Goal: Transaction & Acquisition: Purchase product/service

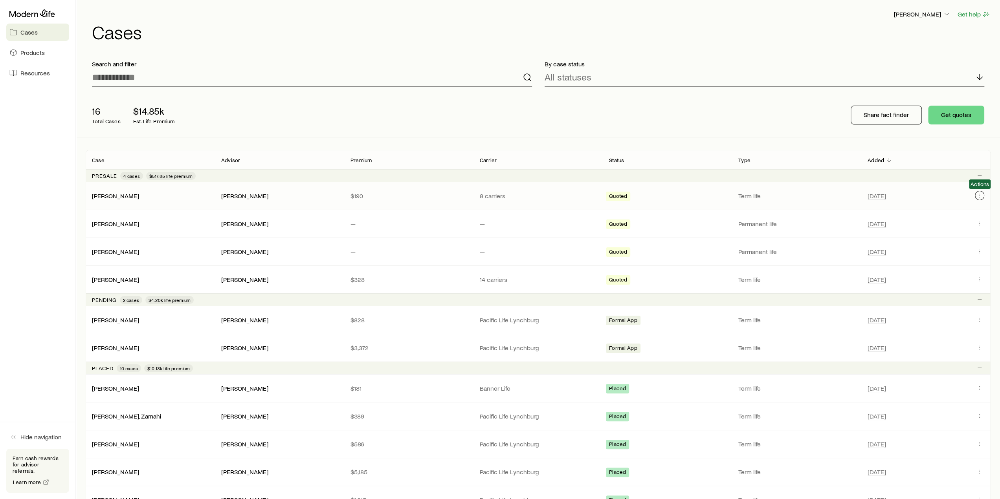
click at [983, 193] on button "Client cases" at bounding box center [979, 195] width 9 height 9
click at [976, 194] on icon "Client cases" at bounding box center [979, 195] width 6 height 6
click at [980, 195] on icon "Client cases" at bounding box center [979, 195] width 6 height 6
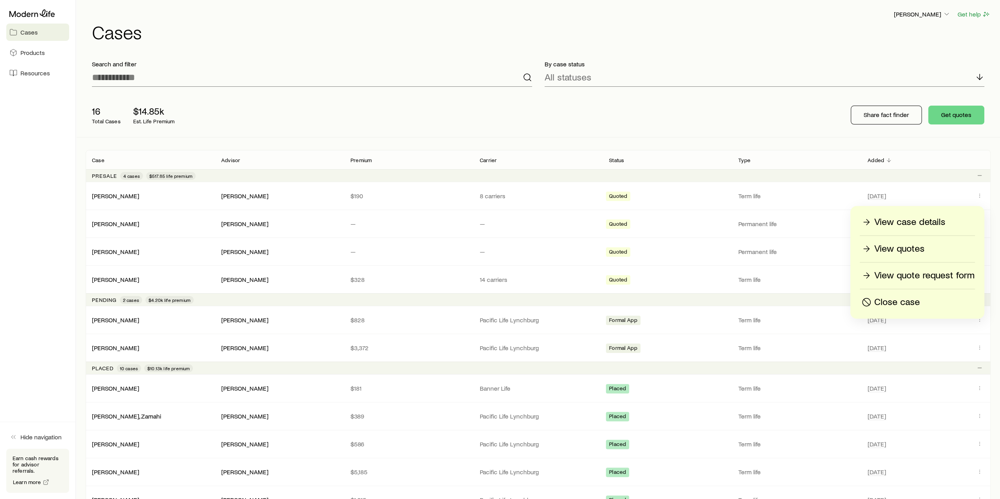
click at [897, 247] on p "View quotes" at bounding box center [899, 249] width 50 height 13
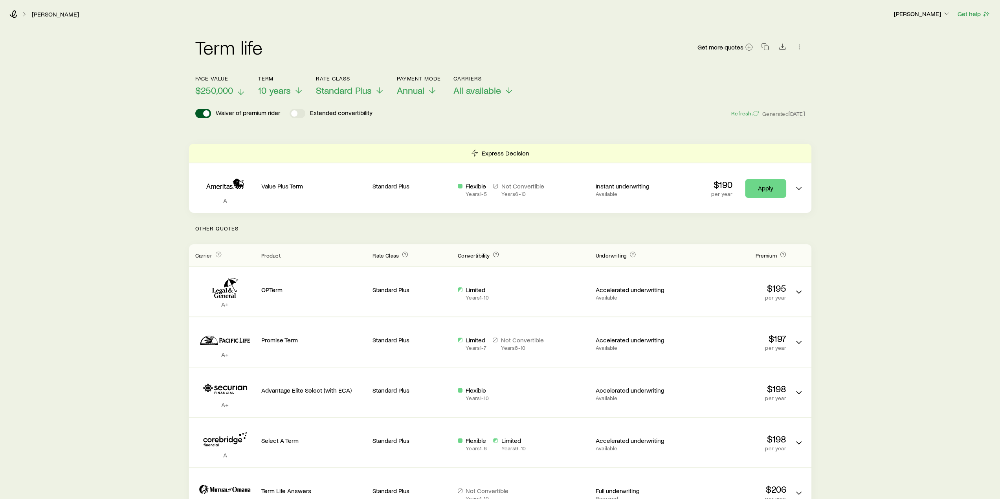
click at [222, 87] on span "$250,000" at bounding box center [214, 90] width 38 height 11
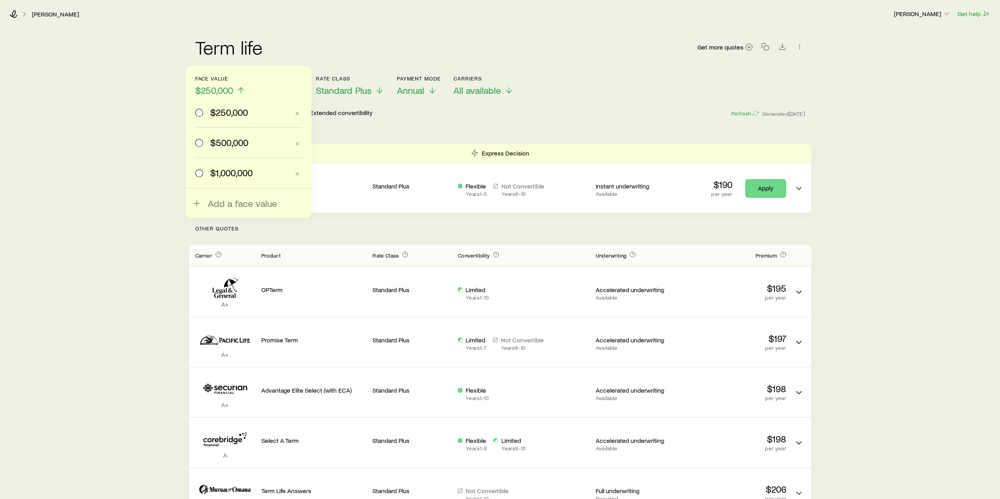
click at [232, 172] on span "$1,000,000" at bounding box center [231, 172] width 42 height 11
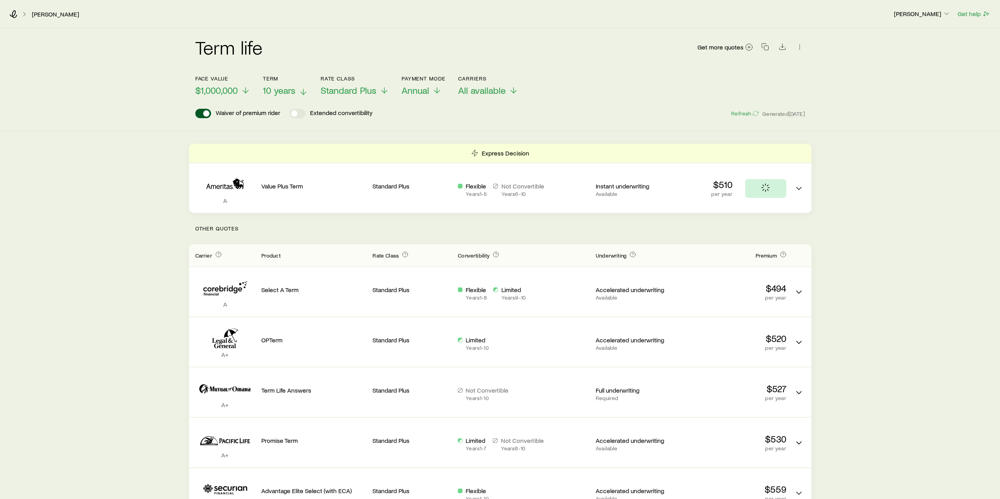
click at [300, 93] on icon at bounding box center [303, 91] width 9 height 9
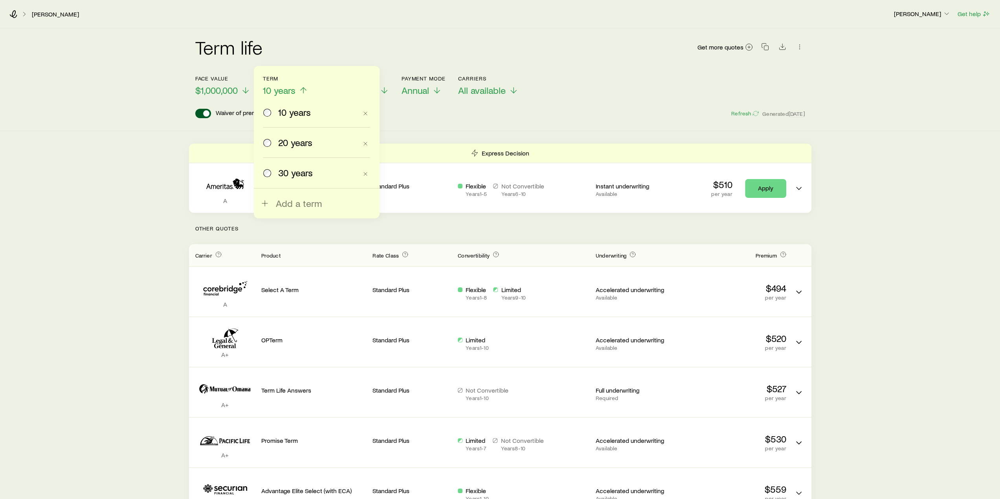
click at [297, 175] on span "30 years" at bounding box center [295, 172] width 35 height 11
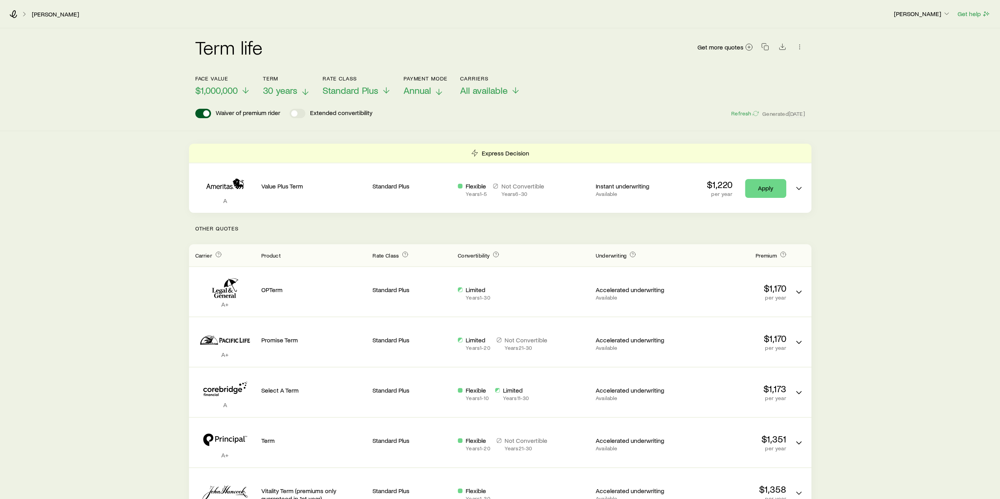
click at [435, 89] on icon at bounding box center [438, 91] width 9 height 9
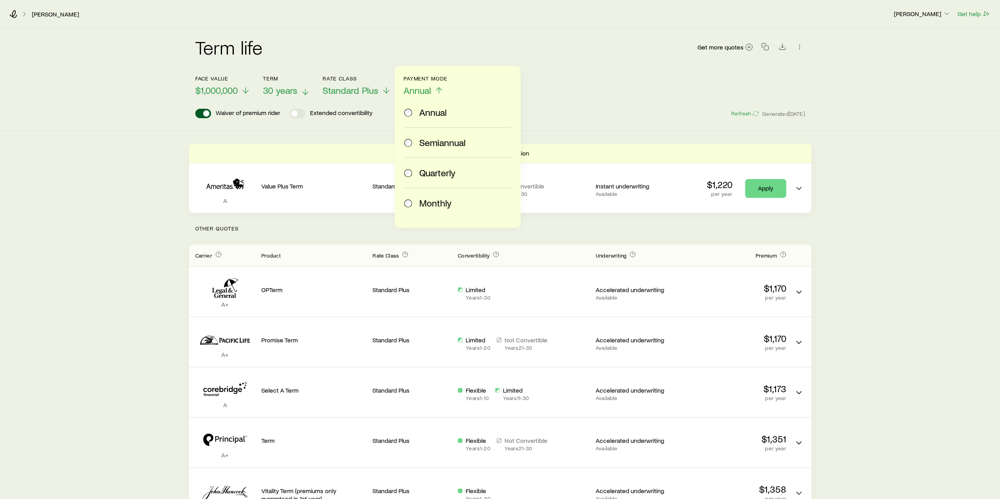
click at [429, 209] on label "Monthly" at bounding box center [456, 203] width 104 height 30
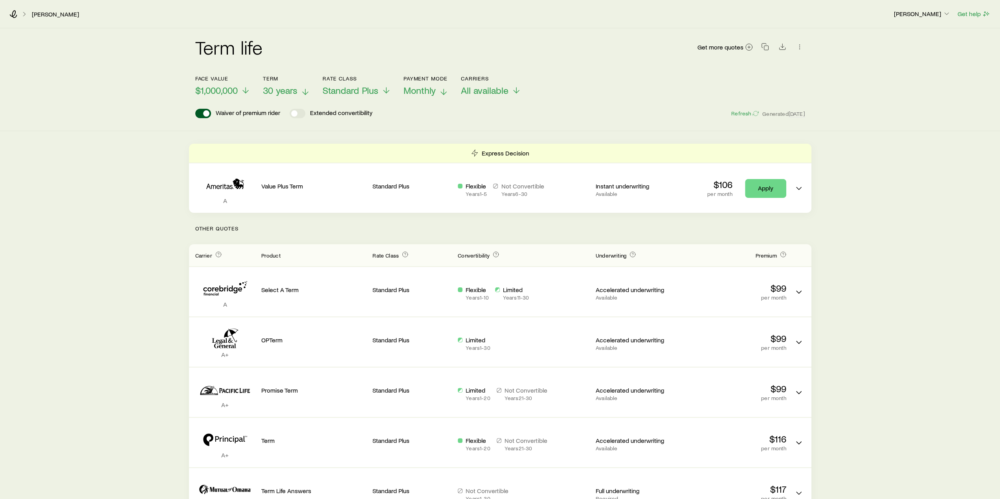
click at [571, 57] on div "Term life Get more quotes" at bounding box center [500, 52] width 610 height 28
click at [443, 92] on line at bounding box center [443, 91] width 0 height 5
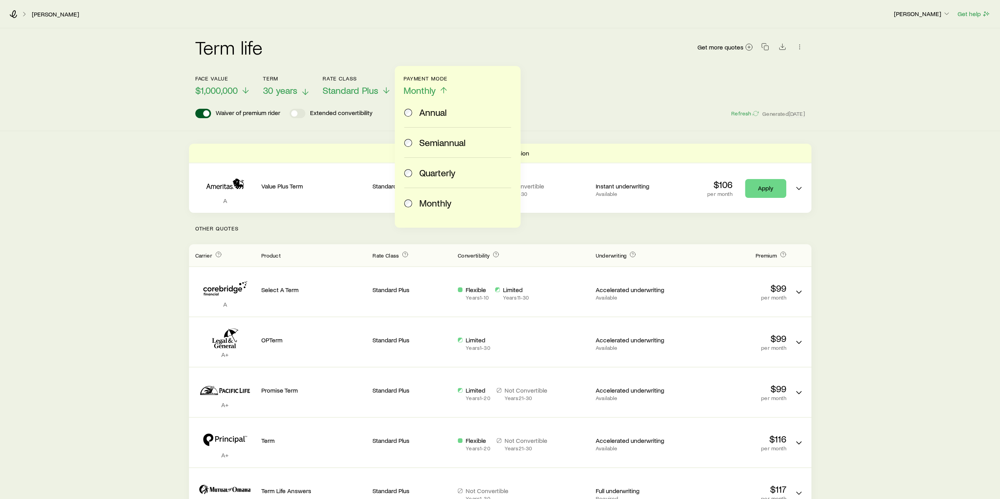
click at [549, 62] on div "Term life Get more quotes" at bounding box center [500, 52] width 610 height 28
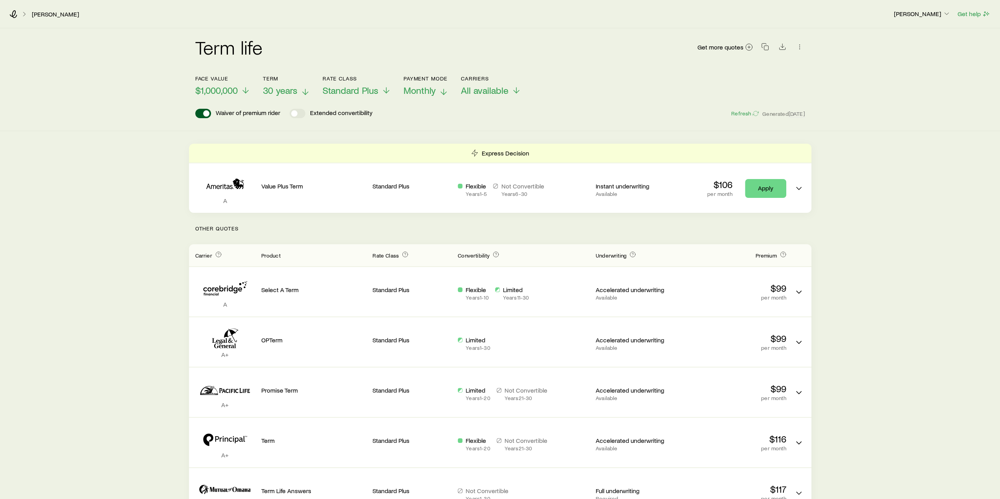
click at [605, 71] on div "Term life Get more quotes" at bounding box center [500, 51] width 610 height 47
click at [203, 115] on span at bounding box center [203, 113] width 16 height 9
click at [202, 113] on span at bounding box center [203, 113] width 16 height 9
click at [908, 160] on div "Term life Get more quotes Face value $1,000,000 Term 30 years Rate Class Standa…" at bounding box center [500, 348] width 1000 height 640
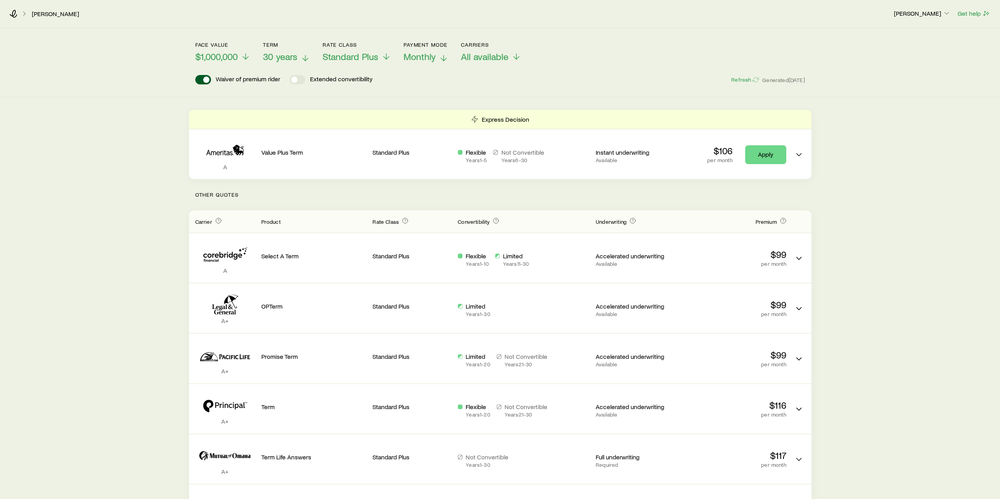
scroll to position [79, 0]
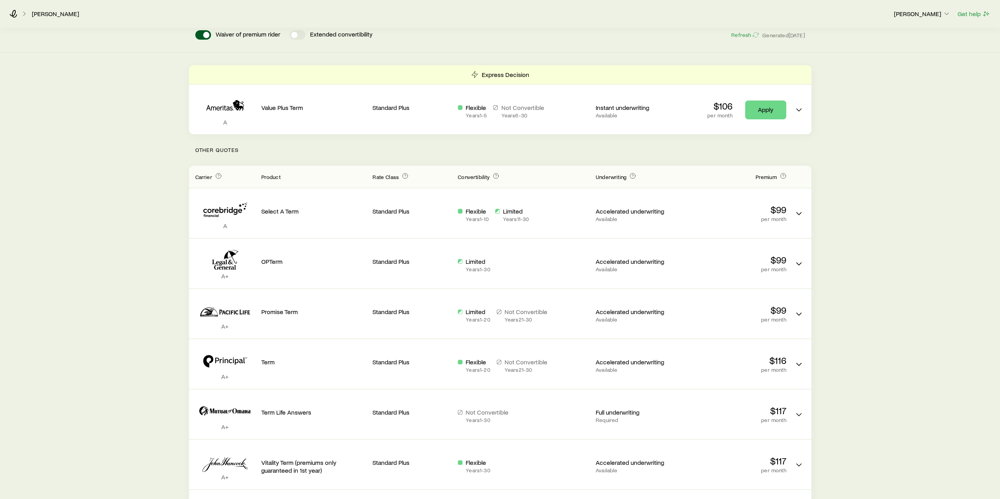
click at [844, 155] on div "Term life Get more quotes Face value $1,000,000 Term 30 years Rate Class Standa…" at bounding box center [500, 270] width 1000 height 640
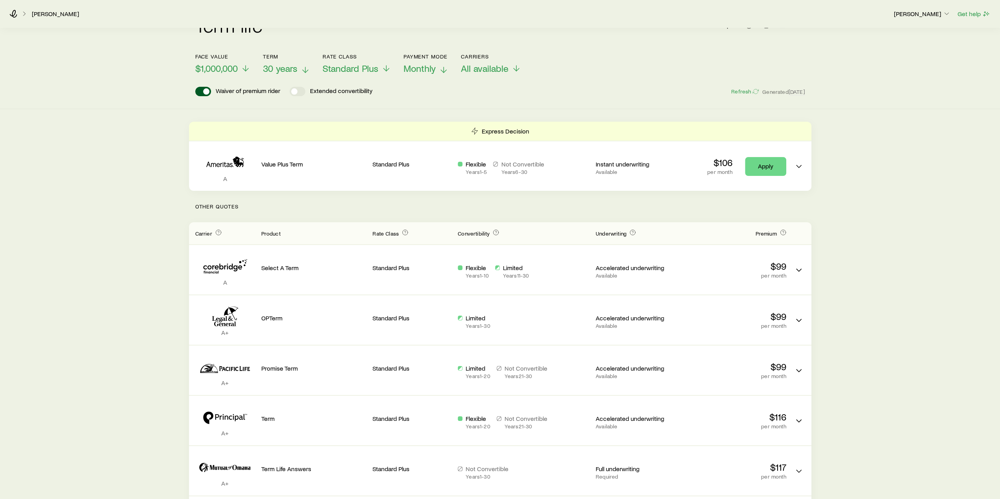
scroll to position [0, 0]
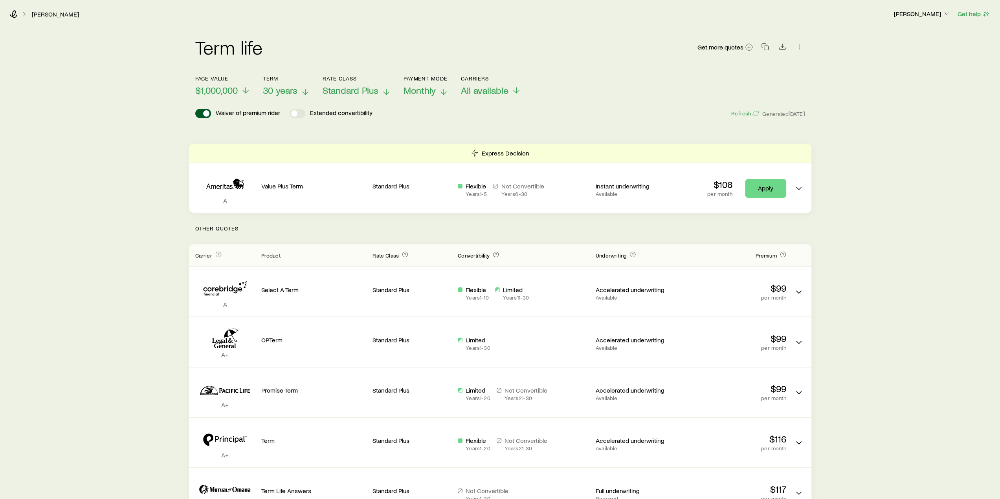
click at [388, 92] on icon at bounding box center [385, 91] width 9 height 9
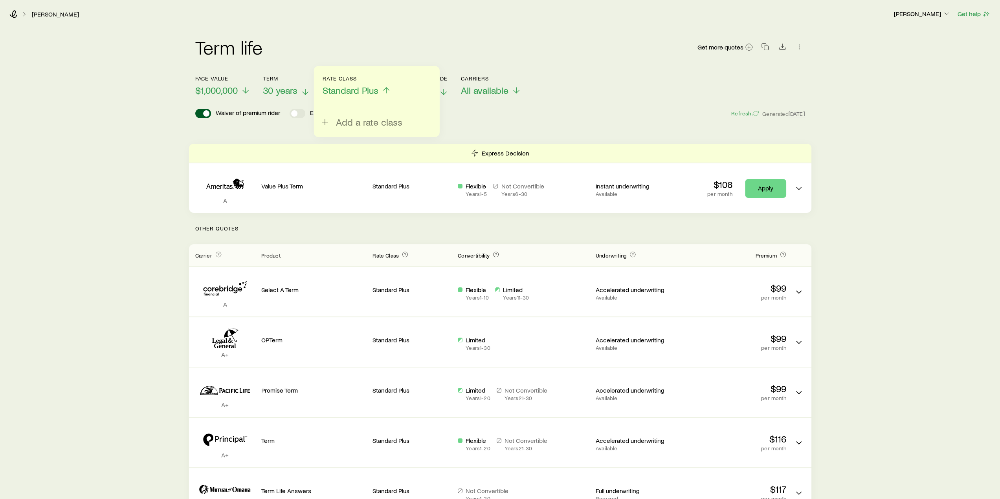
click at [385, 87] on icon at bounding box center [385, 90] width 9 height 9
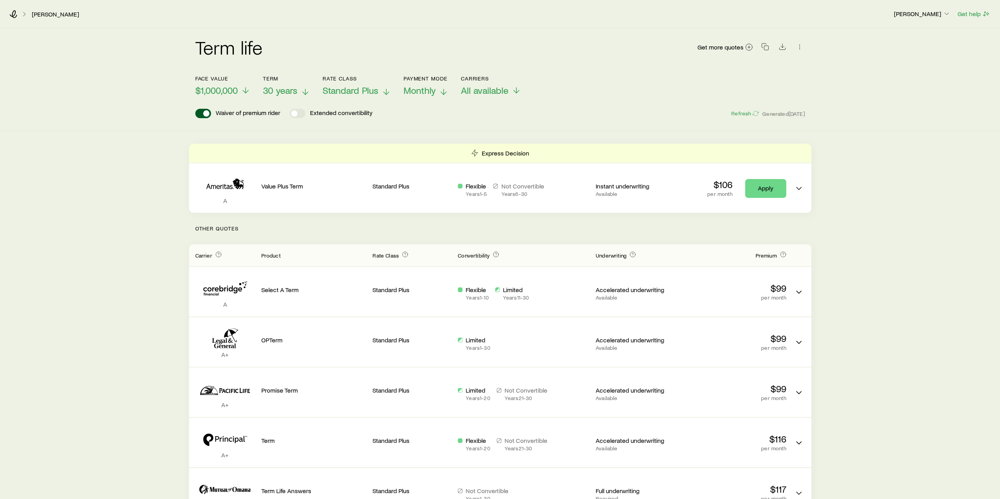
click at [852, 102] on div "Term life Get more quotes Face value $1,000,000 Term 30 years Rate Class Standa…" at bounding box center [500, 79] width 1000 height 103
click at [848, 122] on div "Term life Get more quotes Face value $1,000,000 Term 30 years Rate Class Standa…" at bounding box center [500, 79] width 1000 height 103
click at [906, 139] on div "Term life Get more quotes Face value $1,000,000 Term 30 years Rate Class Standa…" at bounding box center [500, 348] width 1000 height 640
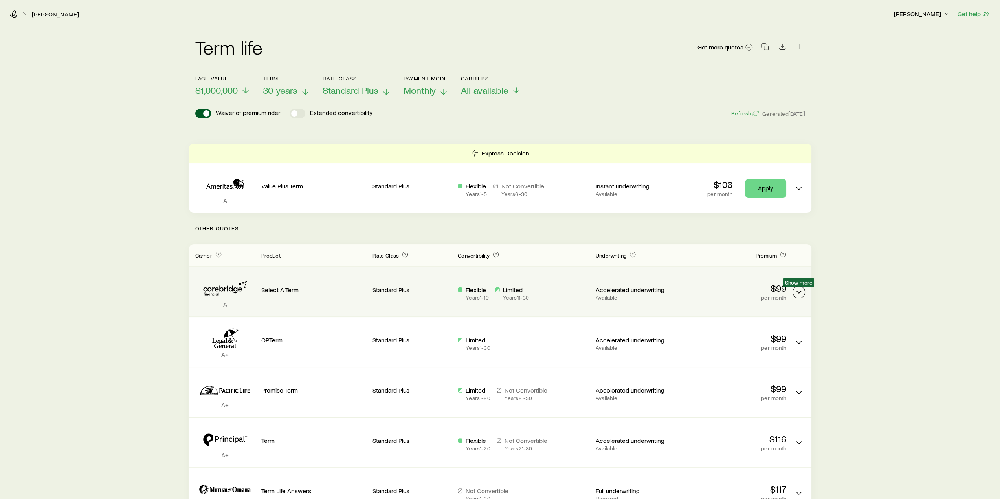
click at [799, 295] on icon "Term quotes" at bounding box center [798, 292] width 9 height 9
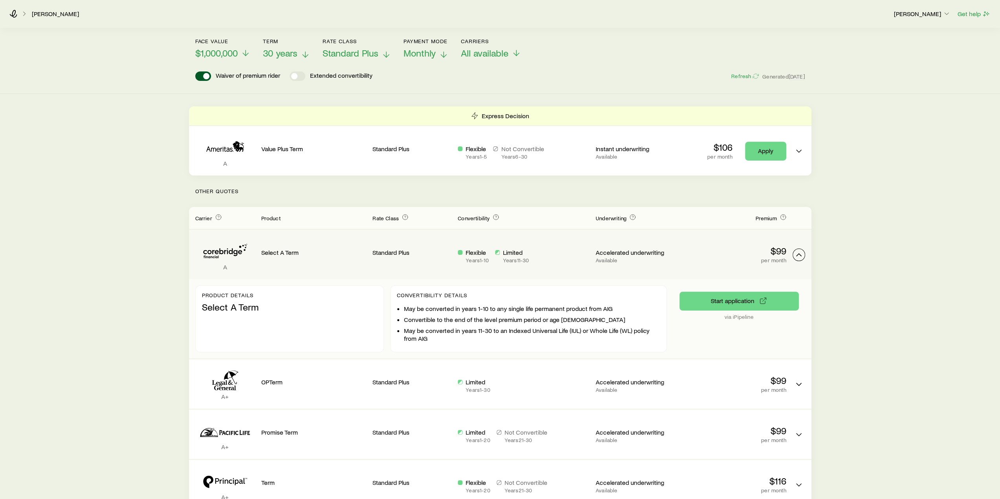
scroll to position [79, 0]
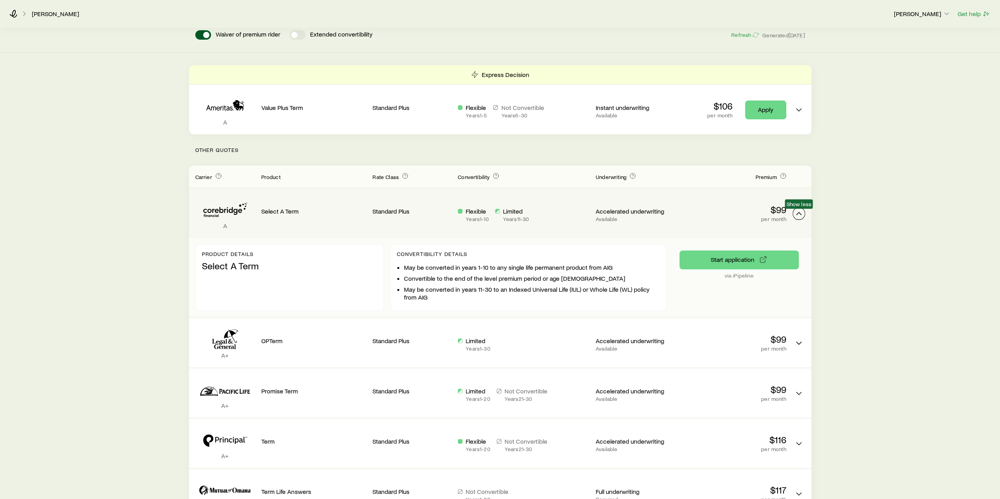
click at [798, 218] on button "Term quotes" at bounding box center [798, 213] width 13 height 13
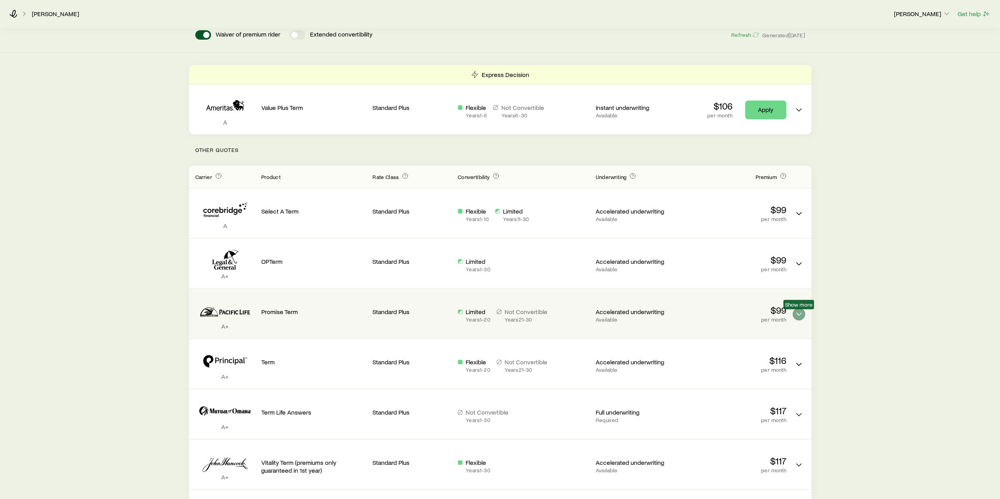
drag, startPoint x: 804, startPoint y: 311, endPoint x: 799, endPoint y: 311, distance: 5.5
click at [799, 311] on div "Show more" at bounding box center [798, 308] width 13 height 26
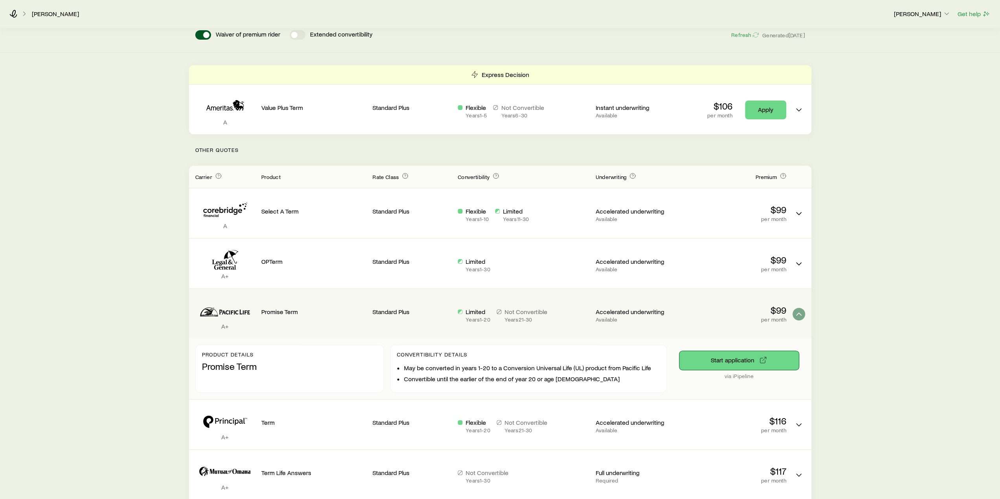
click at [739, 359] on button "Start application" at bounding box center [738, 360] width 119 height 19
click at [743, 360] on button "Start application" at bounding box center [738, 360] width 119 height 19
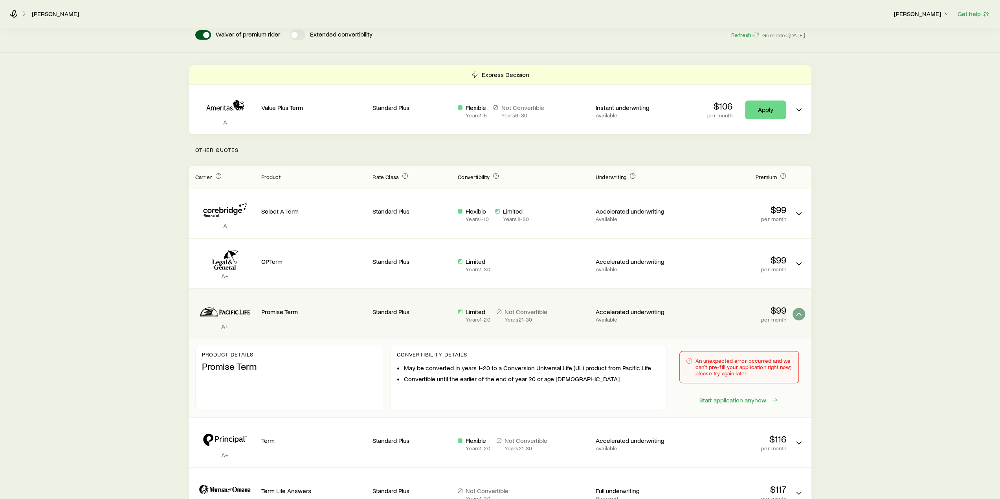
click at [875, 75] on div "Term life Get more quotes Face value $1,000,000 Term 30 years Rate Class Standa…" at bounding box center [500, 309] width 1000 height 719
